Goal: Task Accomplishment & Management: Manage account settings

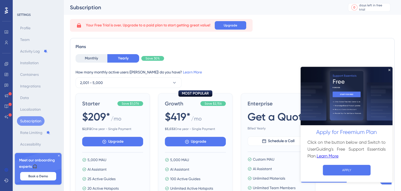
click at [7, 12] on icon at bounding box center [6, 10] width 3 height 6
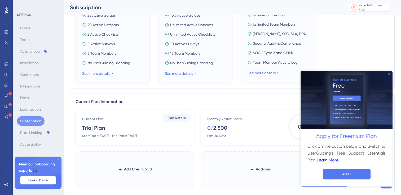
scroll to position [231, 0]
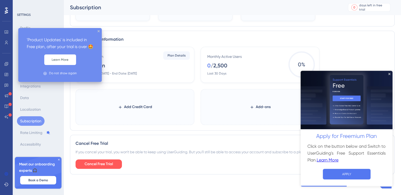
click at [9, 95] on icon at bounding box center [9, 93] width 3 height 3
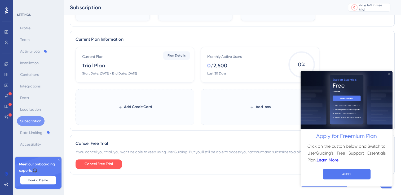
click at [390, 74] on icon "Close Preview" at bounding box center [389, 74] width 2 height 2
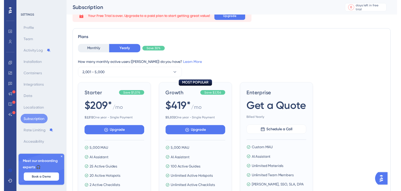
scroll to position [0, 0]
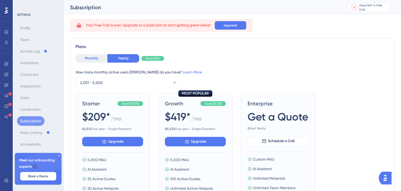
click at [92, 59] on button "Monthly" at bounding box center [91, 58] width 32 height 8
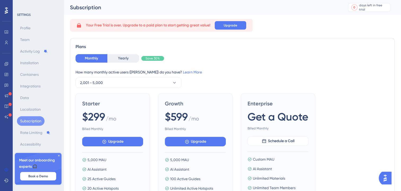
click at [8, 9] on icon at bounding box center [6, 10] width 3 height 7
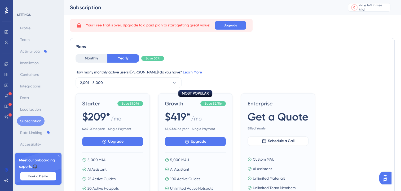
click at [8, 9] on icon at bounding box center [6, 10] width 3 height 7
